Goal: Task Accomplishment & Management: Manage account settings

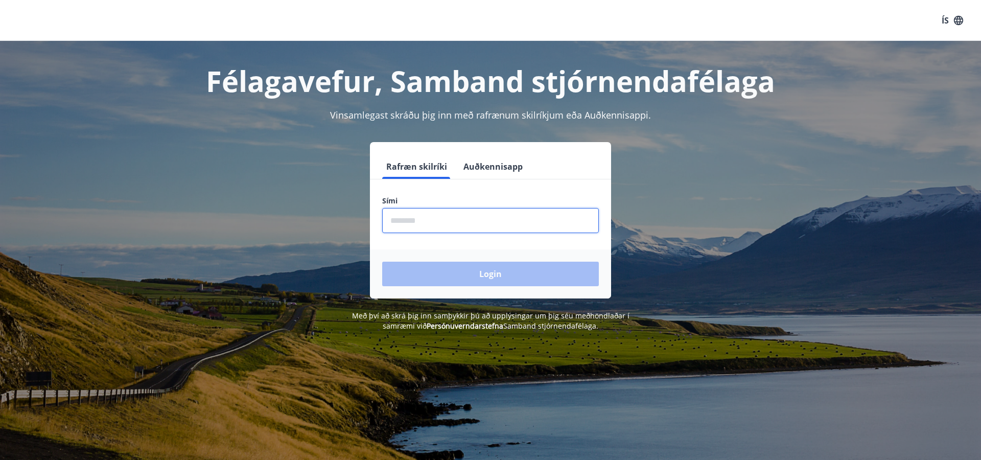
click at [412, 221] on input "phone" at bounding box center [490, 220] width 217 height 25
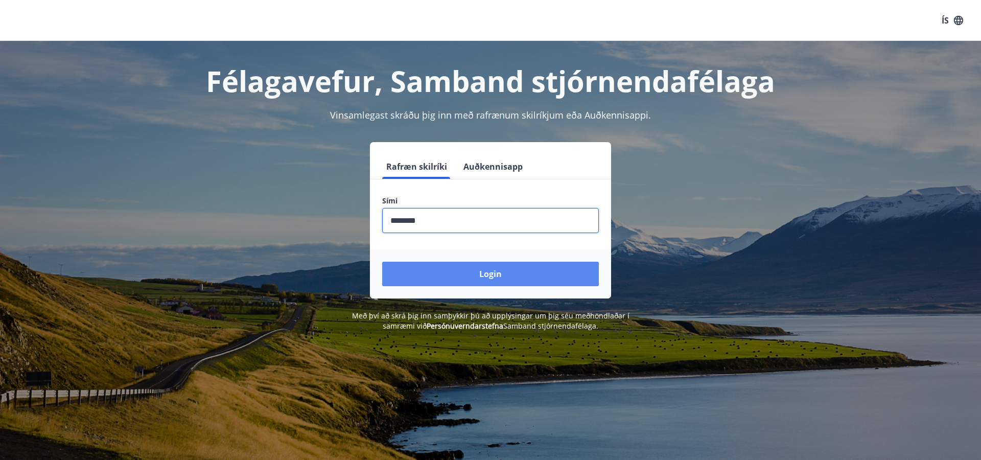
scroll to position [3, 0]
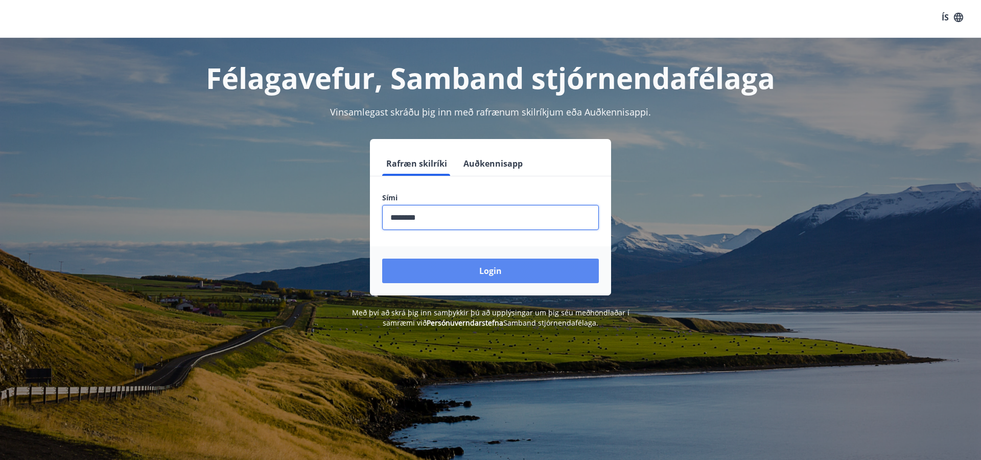
type input "********"
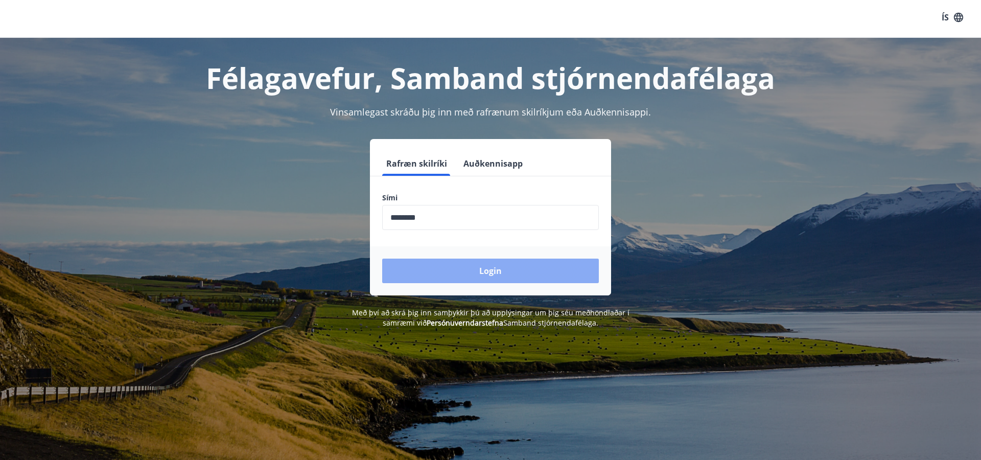
click at [486, 275] on button "Login" at bounding box center [490, 271] width 217 height 25
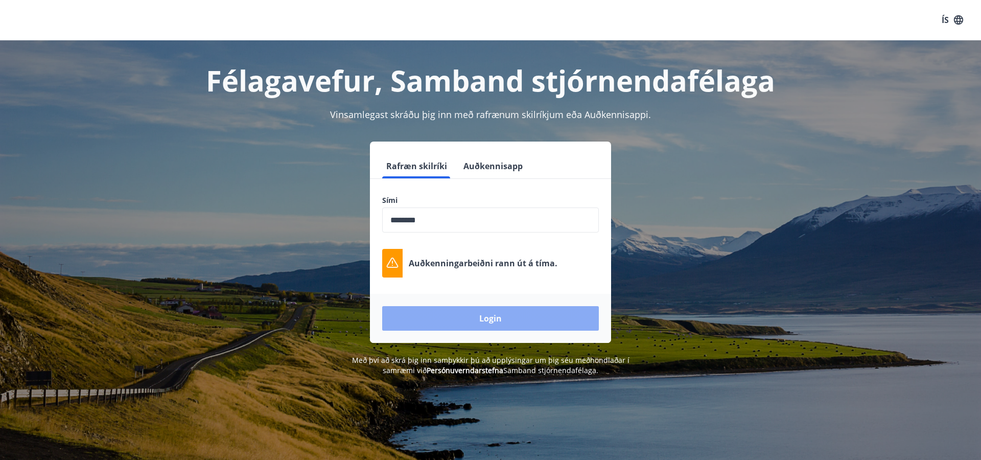
click at [488, 320] on button "Login" at bounding box center [490, 318] width 217 height 25
click at [499, 320] on button "Login" at bounding box center [490, 318] width 217 height 25
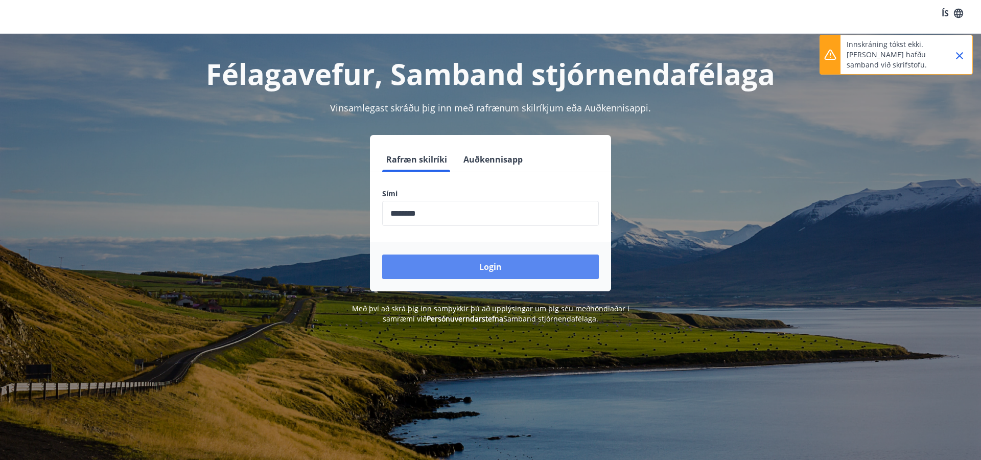
scroll to position [9, 0]
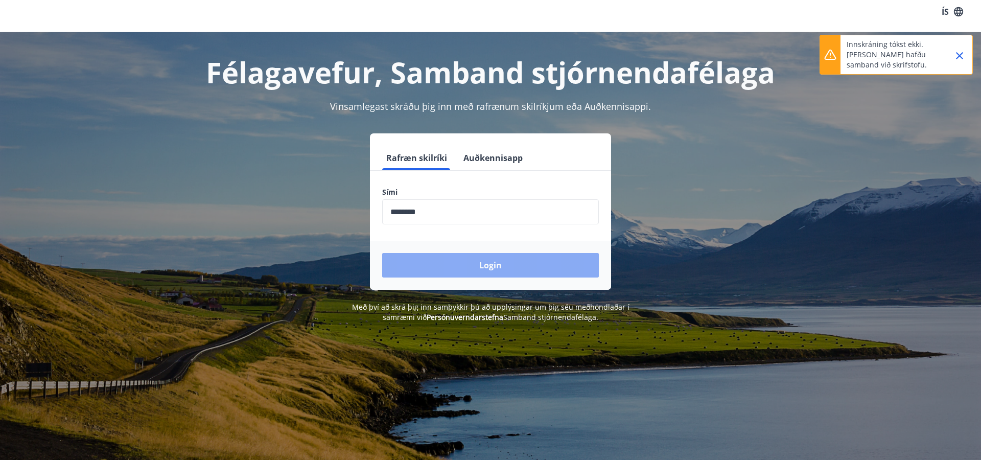
click at [486, 264] on button "Login" at bounding box center [490, 265] width 217 height 25
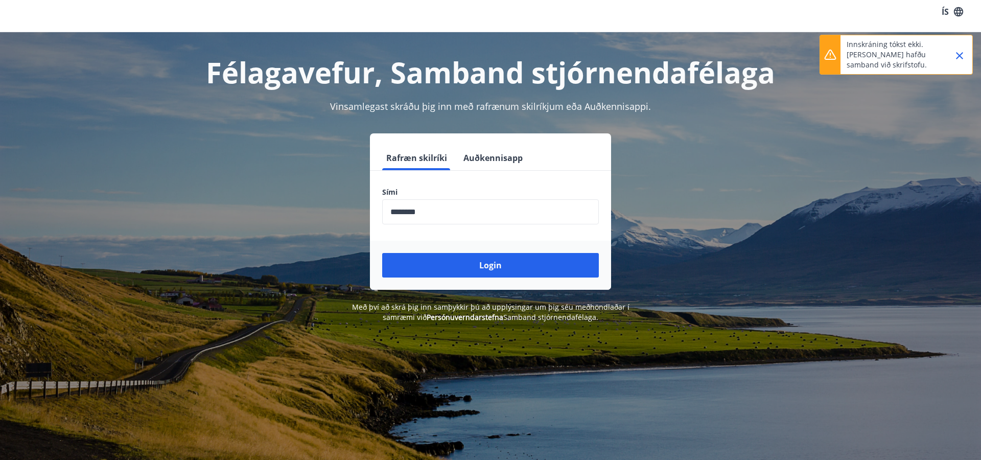
click at [962, 56] on icon "Close" at bounding box center [959, 56] width 12 height 12
